Goal: Navigation & Orientation: Understand site structure

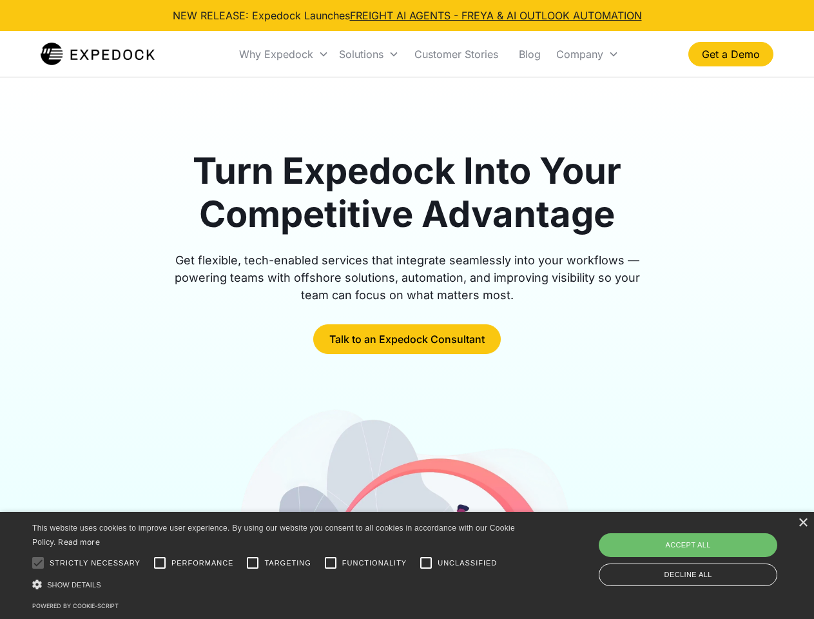
click at [284, 54] on div "Why Expedock" at bounding box center [276, 54] width 74 height 13
click at [369, 54] on div "Solutions" at bounding box center [361, 54] width 44 height 13
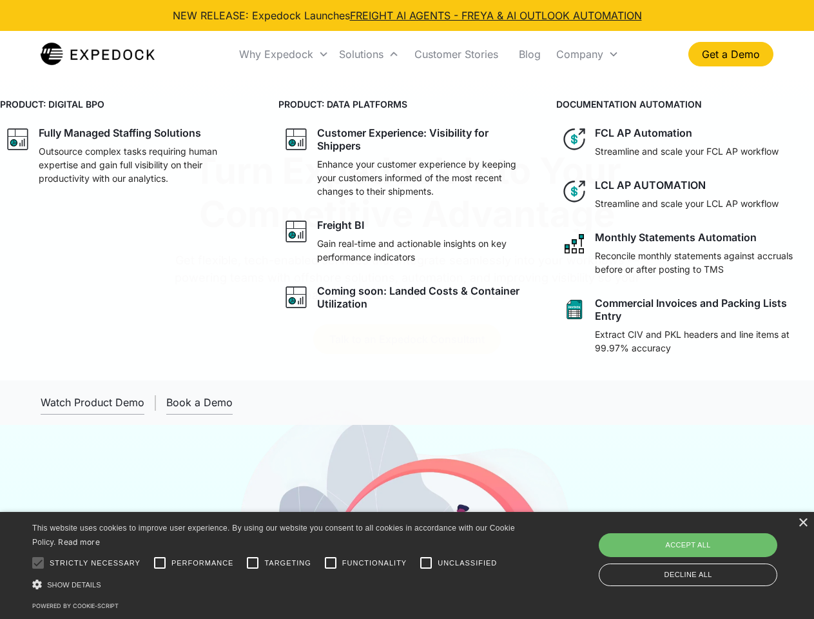
click at [587, 54] on div "Company" at bounding box center [579, 54] width 47 height 13
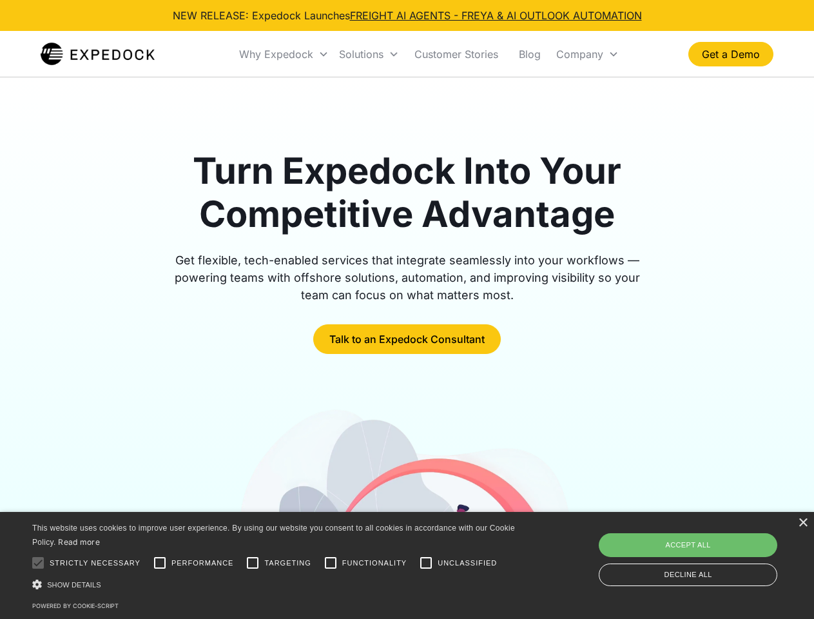
click at [38, 563] on div at bounding box center [38, 563] width 26 height 26
click at [160, 563] on input "Performance" at bounding box center [160, 563] width 26 height 26
checkbox input "true"
click at [253, 563] on input "Targeting" at bounding box center [253, 563] width 26 height 26
checkbox input "true"
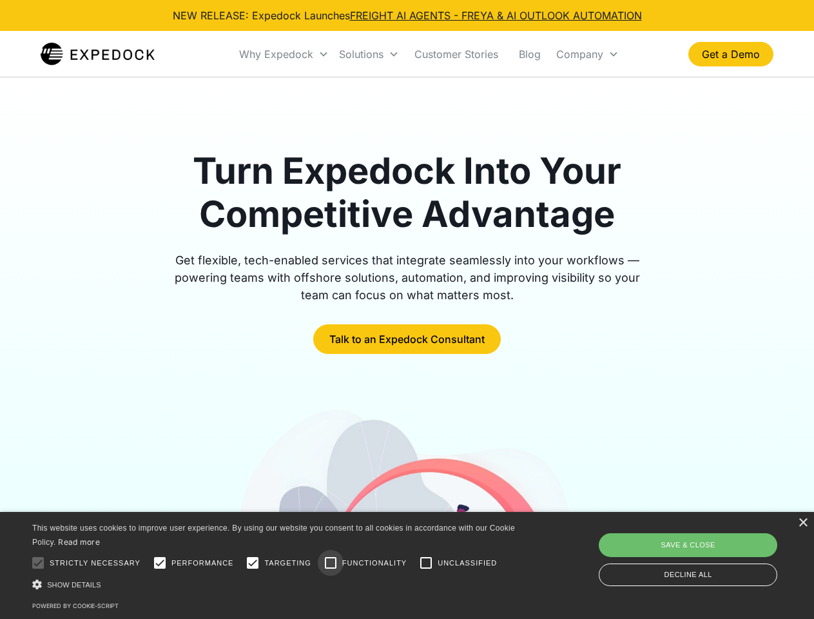
click at [331, 563] on input "Functionality" at bounding box center [331, 563] width 26 height 26
checkbox input "true"
click at [426, 563] on input "Unclassified" at bounding box center [426, 563] width 26 height 26
checkbox input "true"
click at [276, 584] on div "Show details Hide details" at bounding box center [275, 584] width 487 height 14
